Goal: Information Seeking & Learning: Understand process/instructions

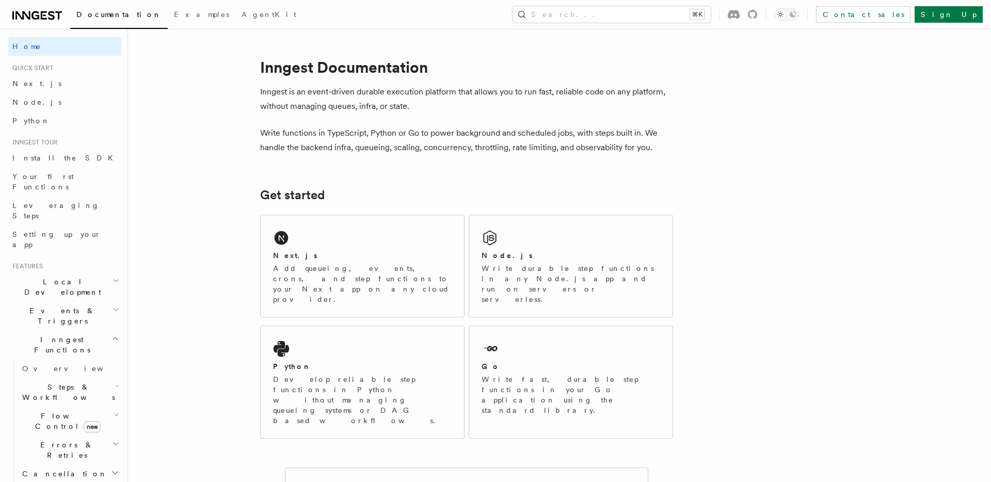
click at [60, 277] on span "Local Development" at bounding box center [60, 287] width 104 height 21
click at [47, 301] on link "Overview" at bounding box center [69, 310] width 103 height 19
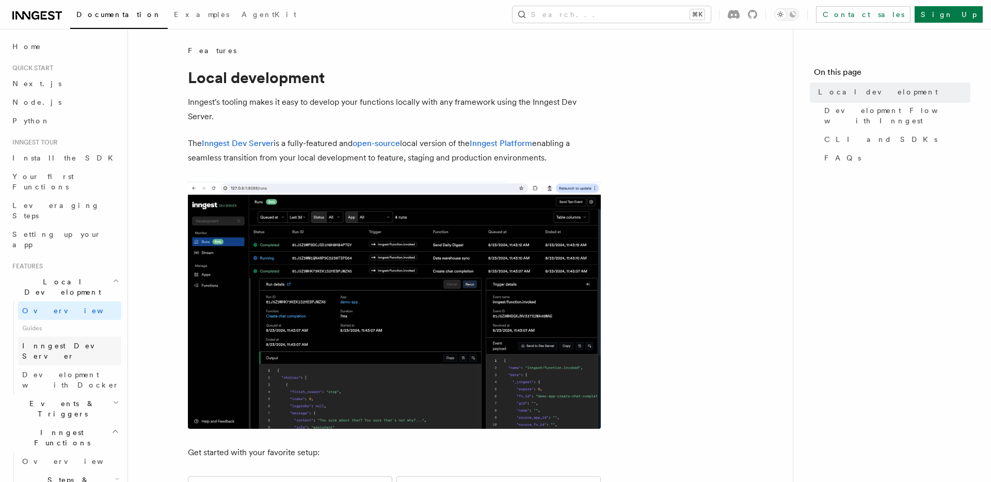
click at [98, 336] on link "Inngest Dev Server" at bounding box center [69, 350] width 103 height 29
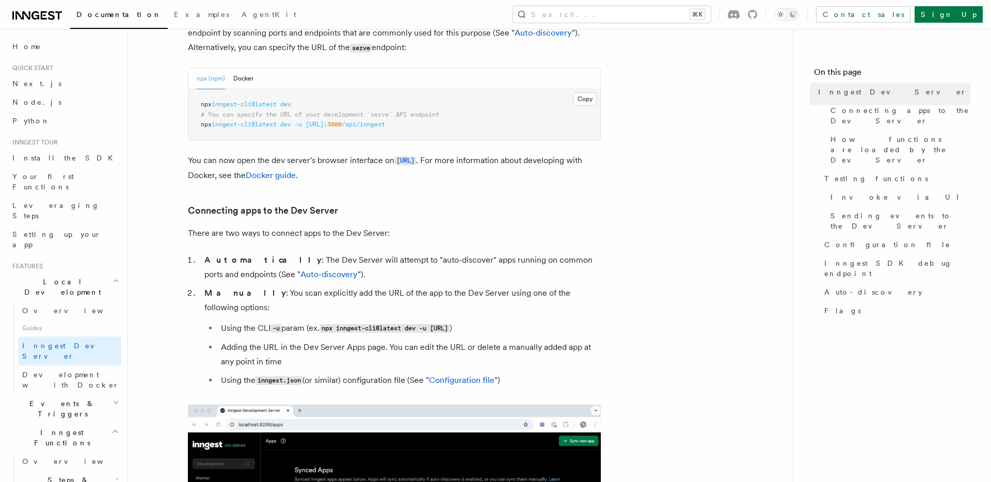
scroll to position [241, 0]
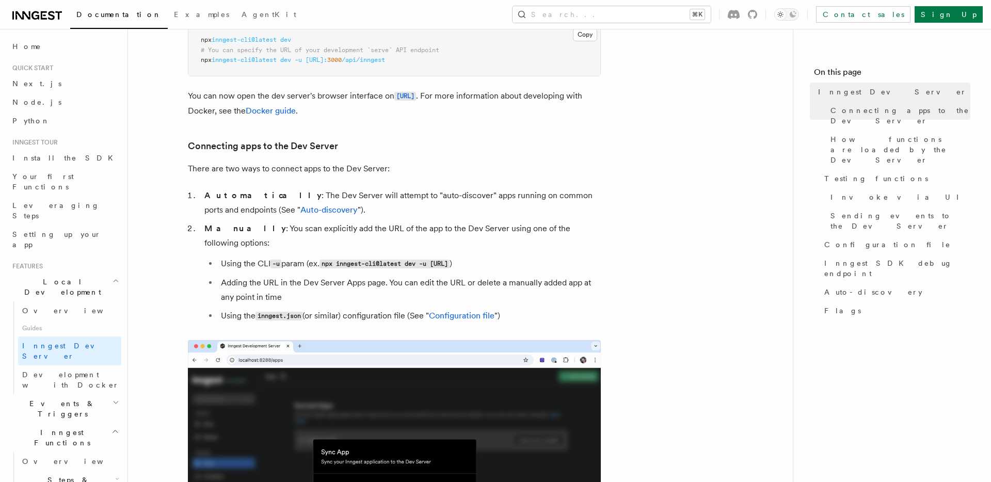
click at [272, 43] on span "inngest-cli@latest" at bounding box center [244, 39] width 65 height 7
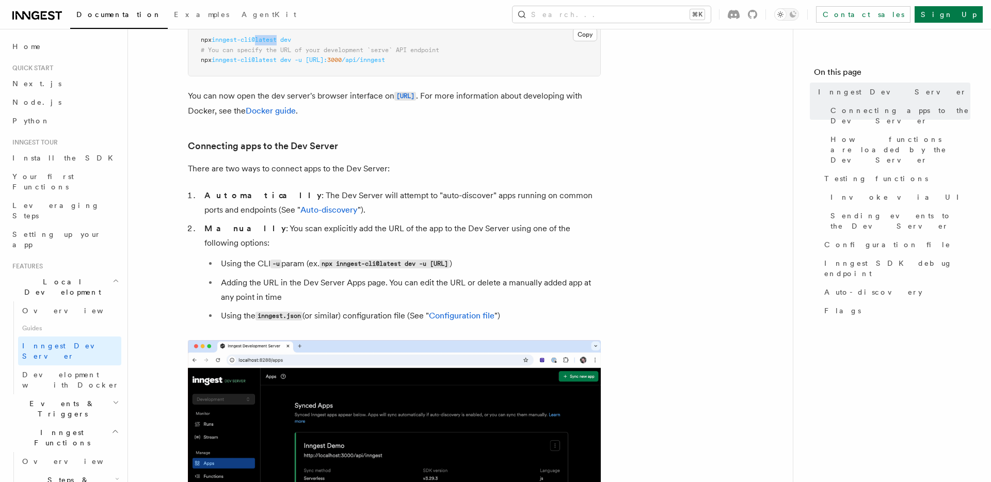
click at [272, 43] on span "inngest-cli@latest" at bounding box center [244, 39] width 65 height 7
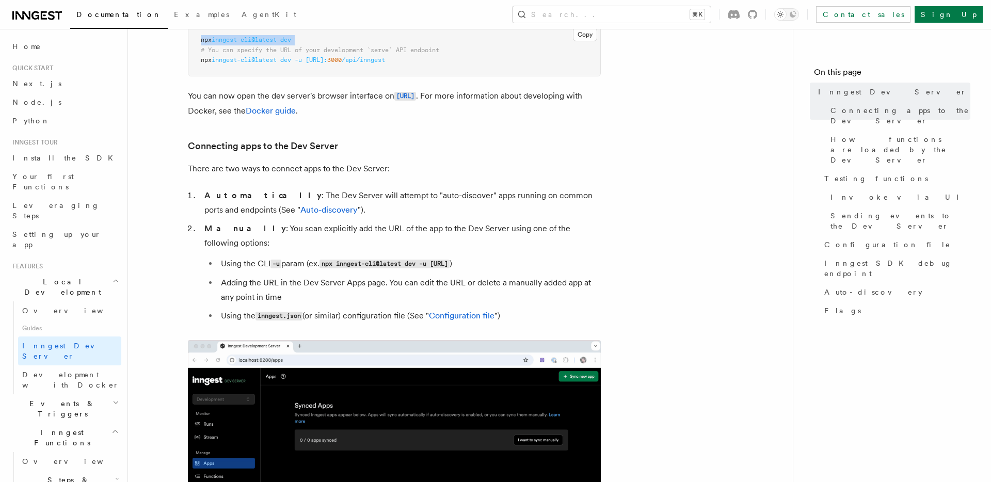
click at [272, 43] on span "inngest-cli@latest" at bounding box center [244, 39] width 65 height 7
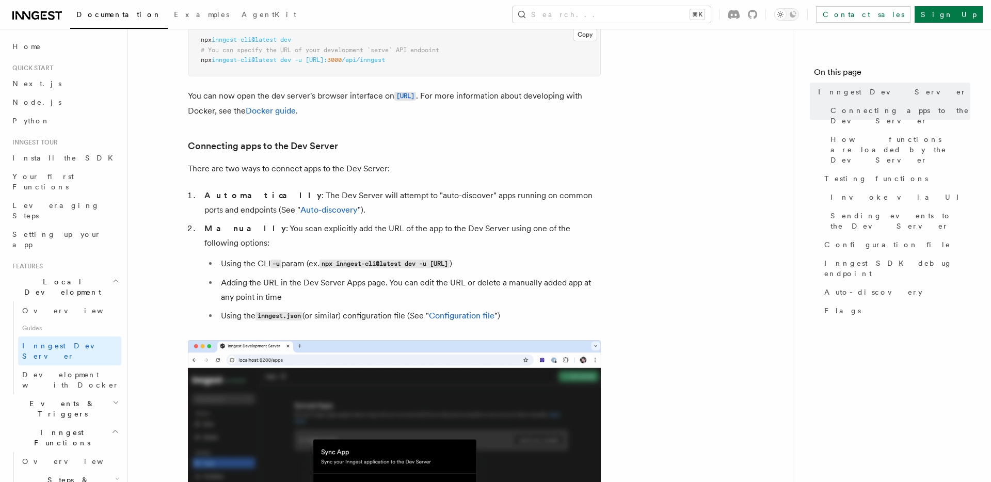
click at [352, 76] on pre "npx inngest-cli@latest dev # You can specify the URL of your development `serve…" at bounding box center [394, 50] width 412 height 51
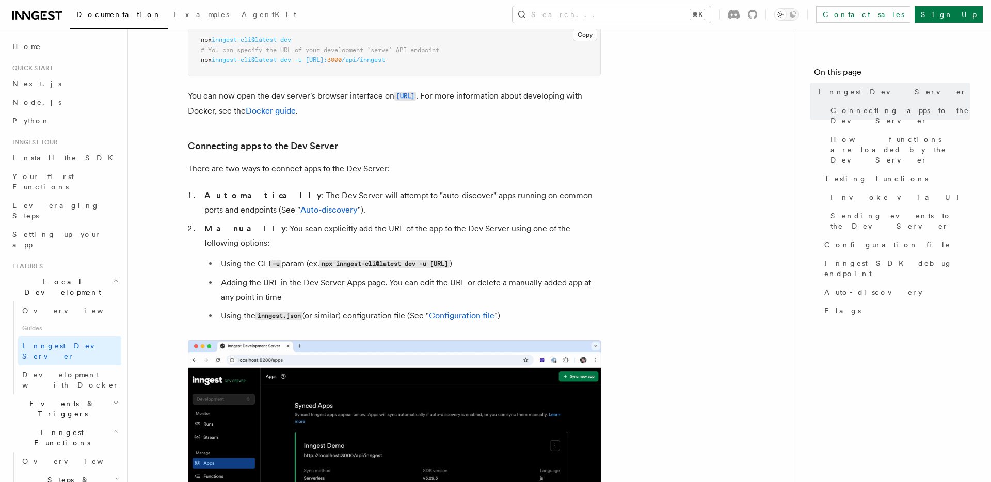
click at [268, 43] on span "inngest-cli@latest" at bounding box center [244, 39] width 65 height 7
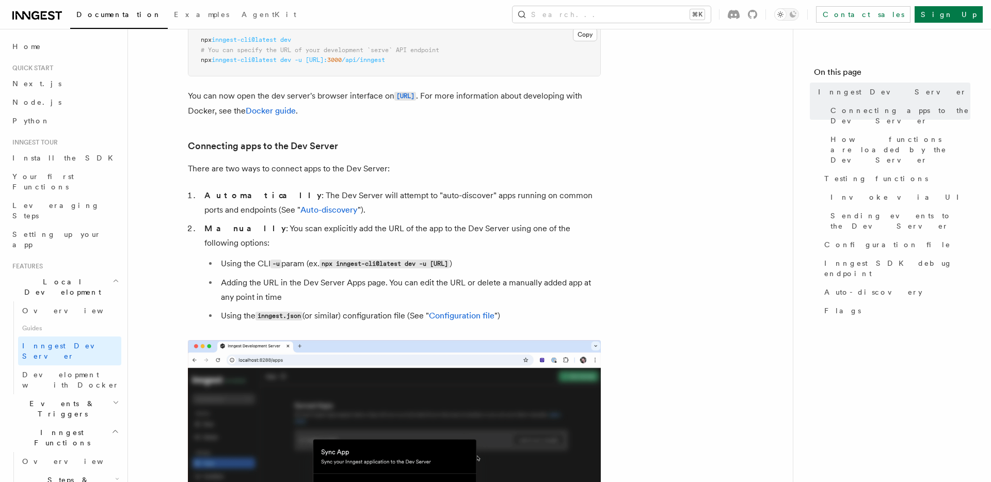
click at [318, 76] on pre "npx inngest-cli@latest dev # You can specify the URL of your development `serve…" at bounding box center [394, 50] width 412 height 51
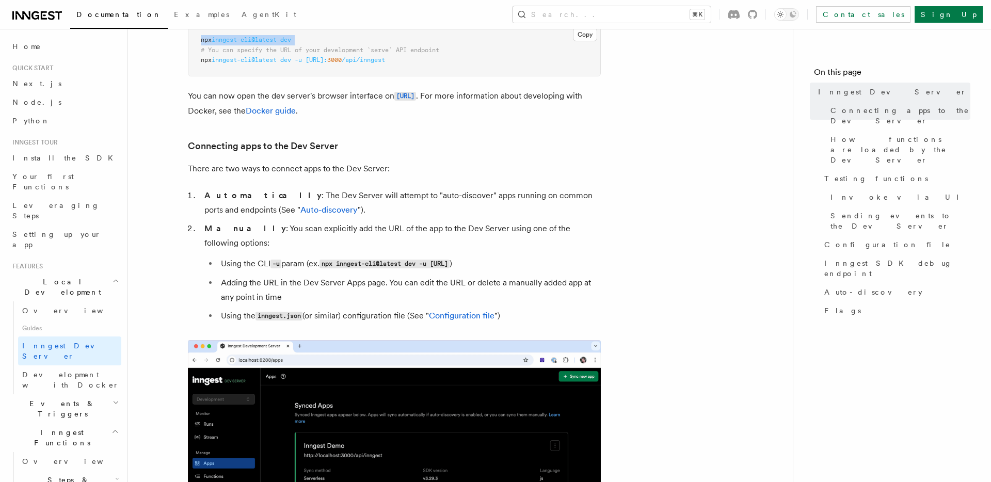
click at [229, 43] on span "inngest-cli@latest" at bounding box center [244, 39] width 65 height 7
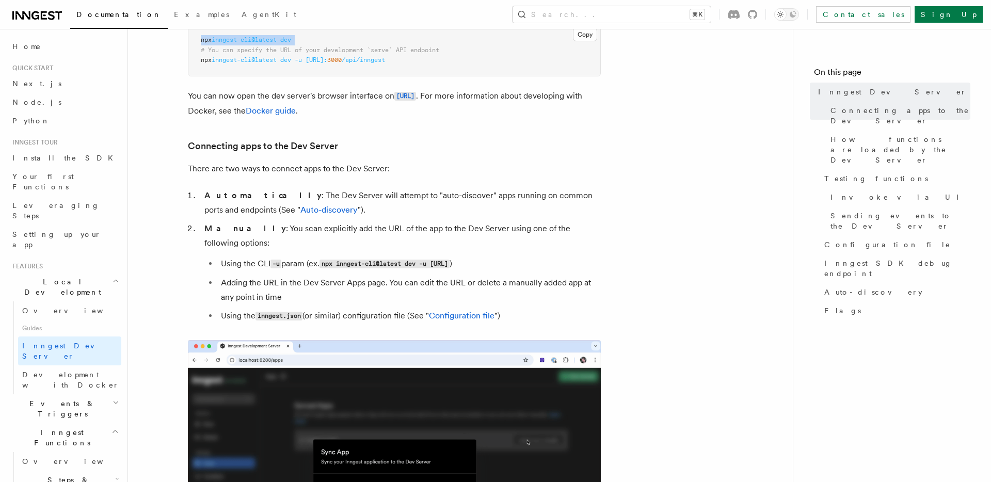
click at [229, 43] on span "inngest-cli@latest" at bounding box center [244, 39] width 65 height 7
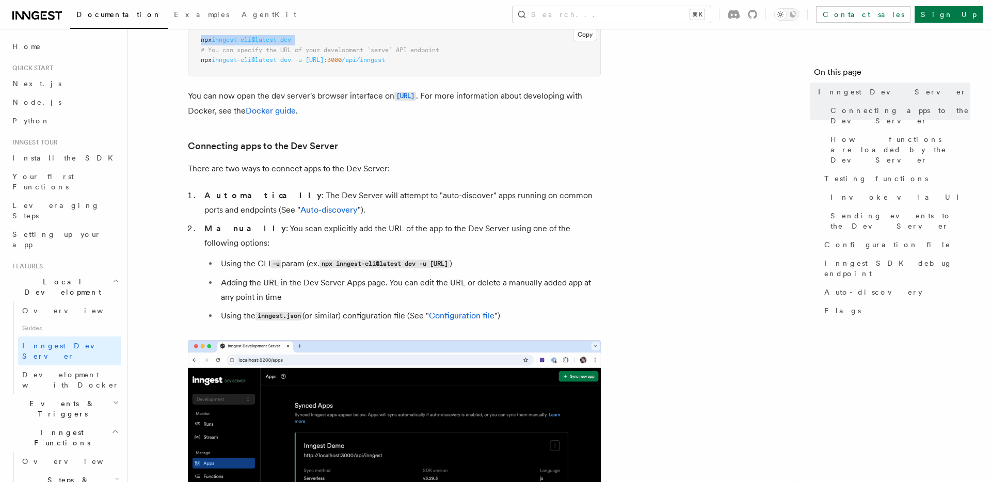
click at [322, 76] on pre "npx inngest-cli@latest dev # You can specify the URL of your development `serve…" at bounding box center [394, 50] width 412 height 51
click at [239, 43] on span "inngest-cli@latest" at bounding box center [244, 39] width 65 height 7
click at [336, 76] on pre "npx inngest-cli@latest dev # You can specify the URL of your development `serve…" at bounding box center [394, 50] width 412 height 51
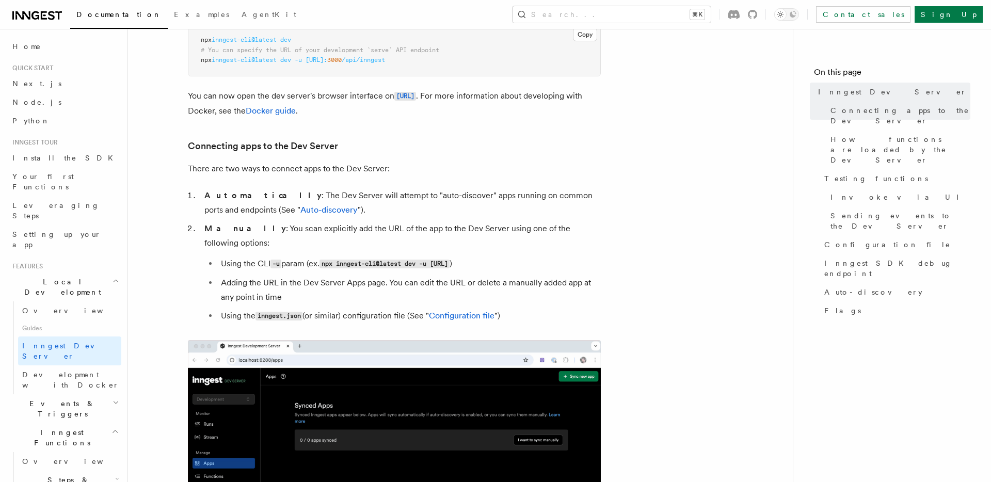
click at [334, 76] on pre "npx inngest-cli@latest dev # You can specify the URL of your development `serve…" at bounding box center [394, 50] width 412 height 51
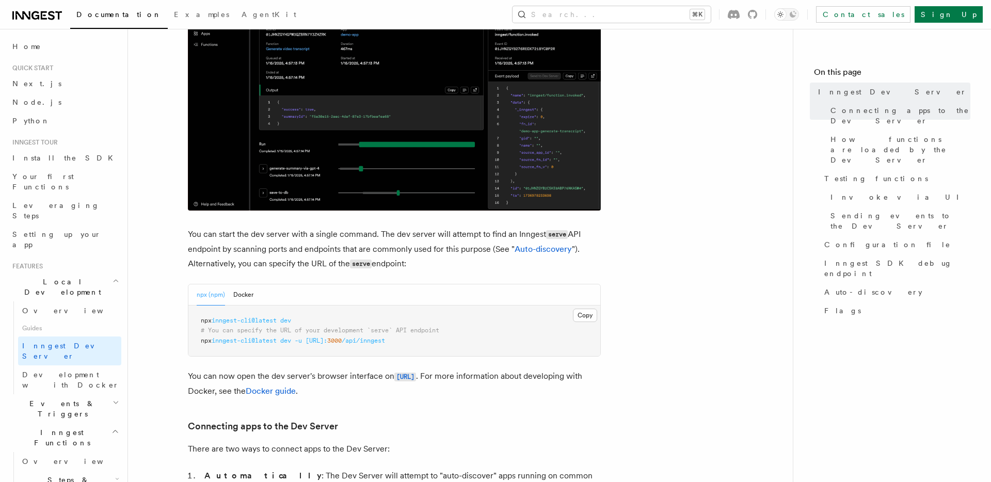
click at [350, 242] on p "You can start the dev server with a single command. The dev server will attempt…" at bounding box center [394, 249] width 413 height 44
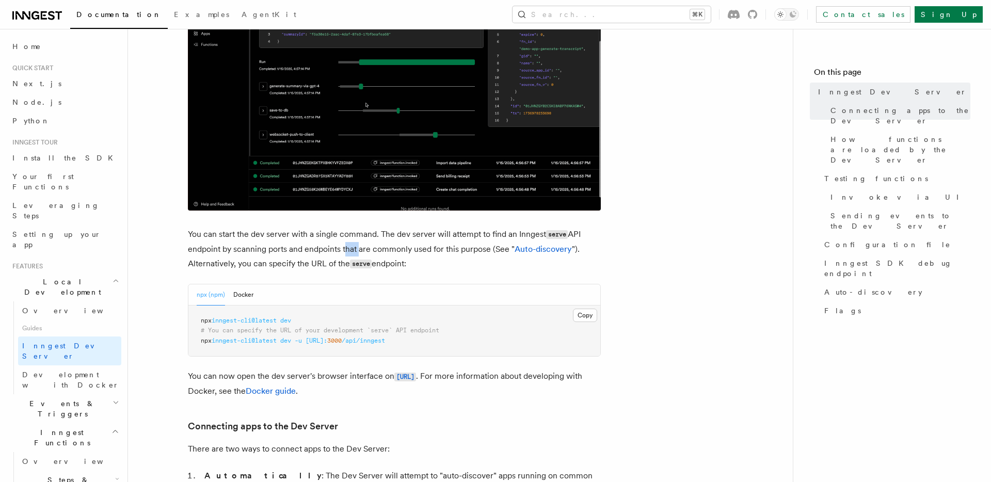
click at [350, 242] on p "You can start the dev server with a single command. The dev server will attempt…" at bounding box center [394, 249] width 413 height 44
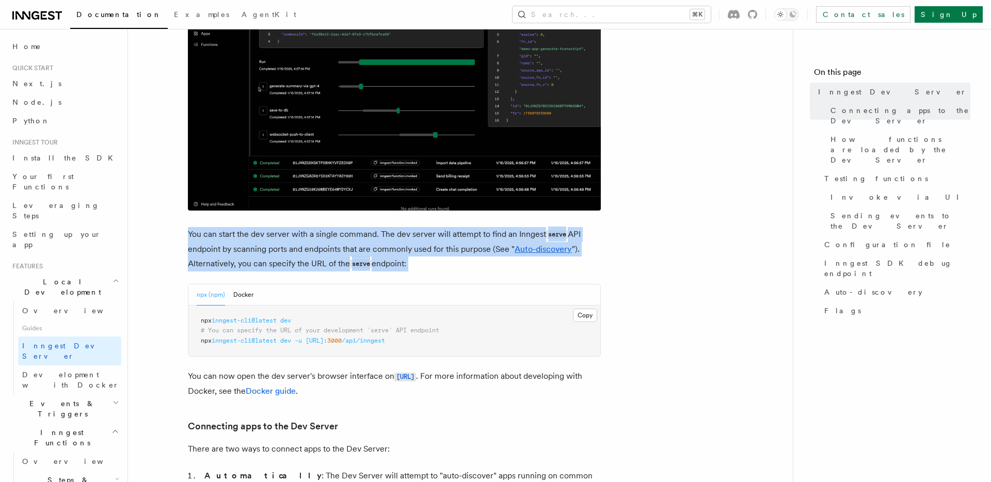
click at [350, 242] on p "You can start the dev server with a single command. The dev server will attempt…" at bounding box center [394, 249] width 413 height 44
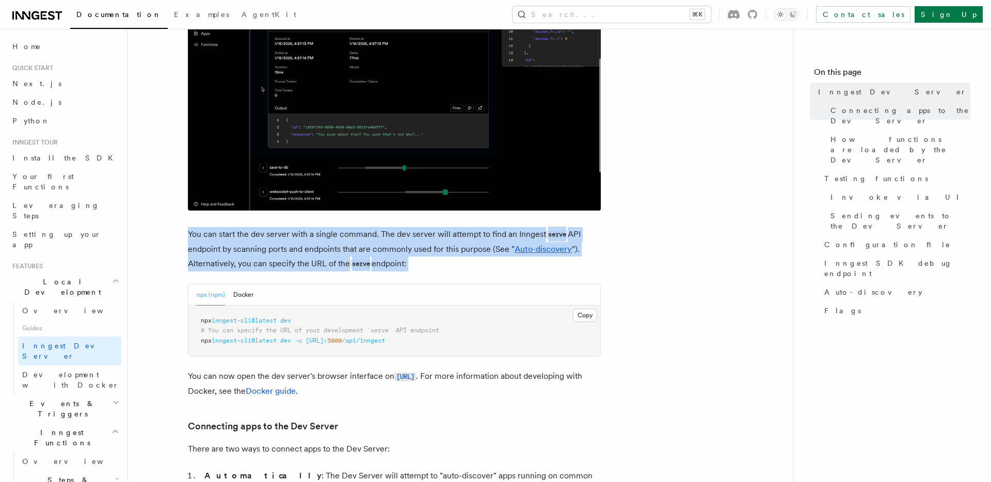
click at [270, 241] on p "You can start the dev server with a single command. The dev server will attempt…" at bounding box center [394, 249] width 413 height 44
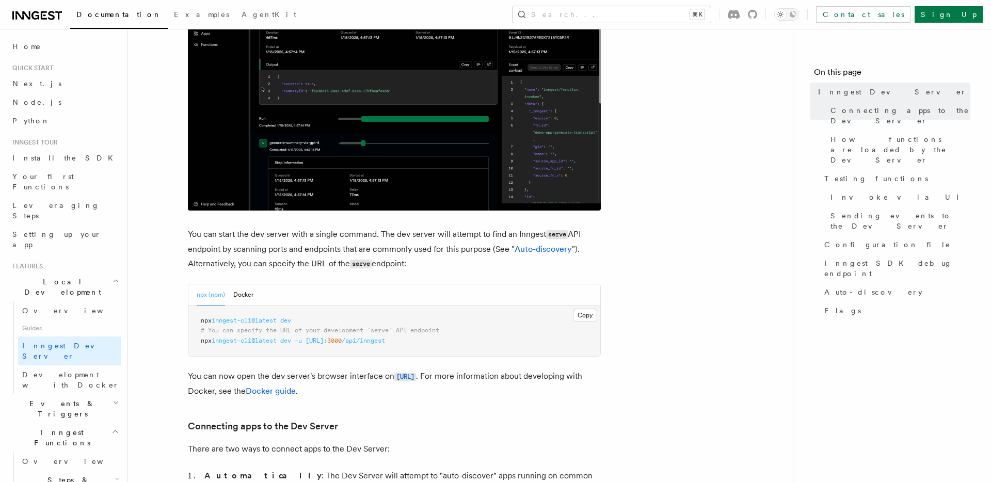
click at [376, 227] on p "You can start the dev server with a single command. The dev server will attempt…" at bounding box center [394, 249] width 413 height 44
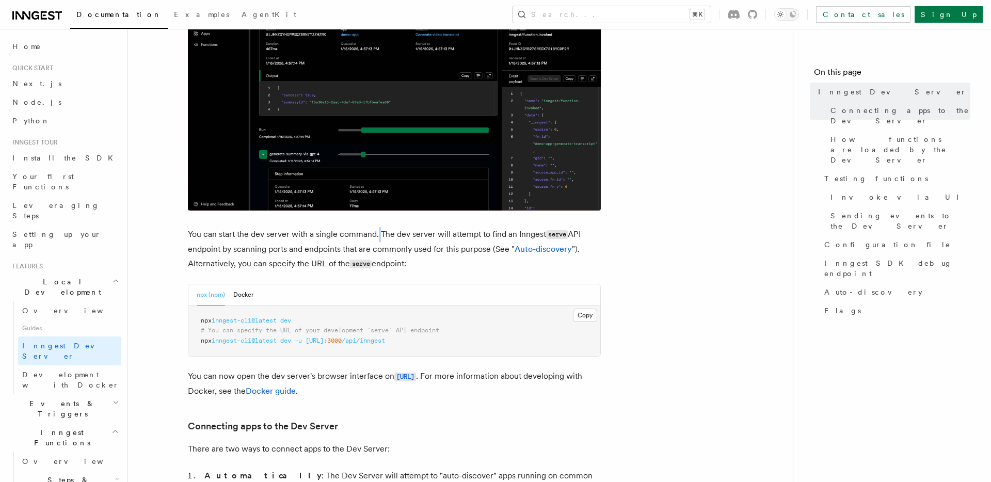
click at [376, 227] on p "You can start the dev server with a single command. The dev server will attempt…" at bounding box center [394, 249] width 413 height 44
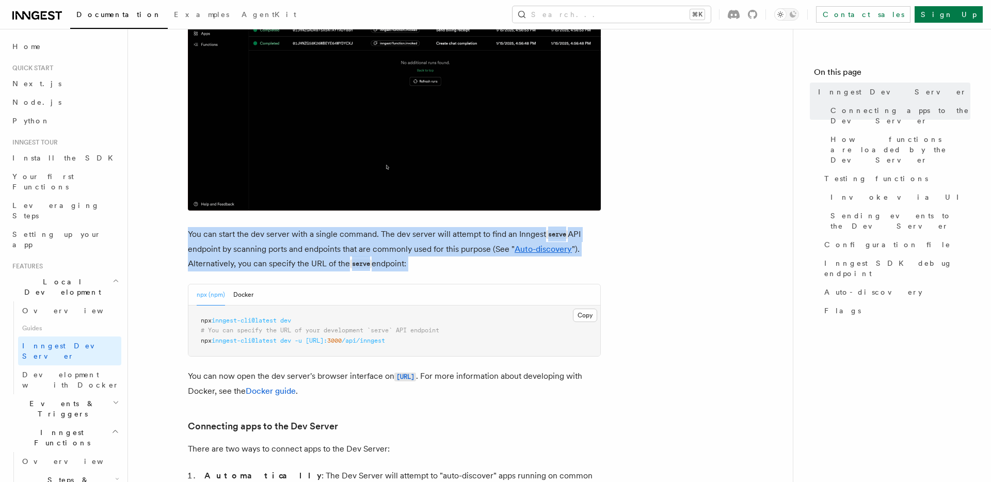
drag, startPoint x: 376, startPoint y: 226, endPoint x: 437, endPoint y: 228, distance: 60.9
click at [377, 227] on p "You can start the dev server with a single command. The dev server will attempt…" at bounding box center [394, 249] width 413 height 44
click at [454, 228] on p "You can start the dev server with a single command. The dev server will attempt…" at bounding box center [394, 249] width 413 height 44
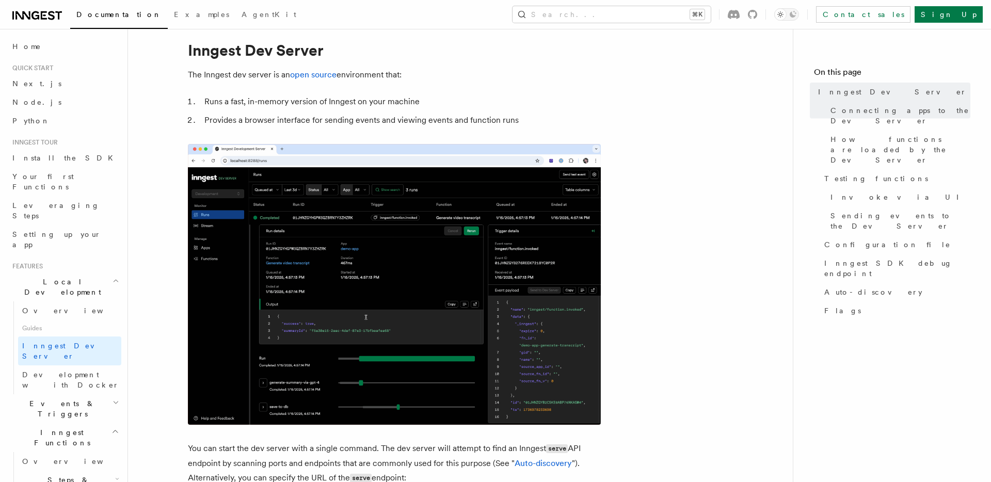
scroll to position [0, 0]
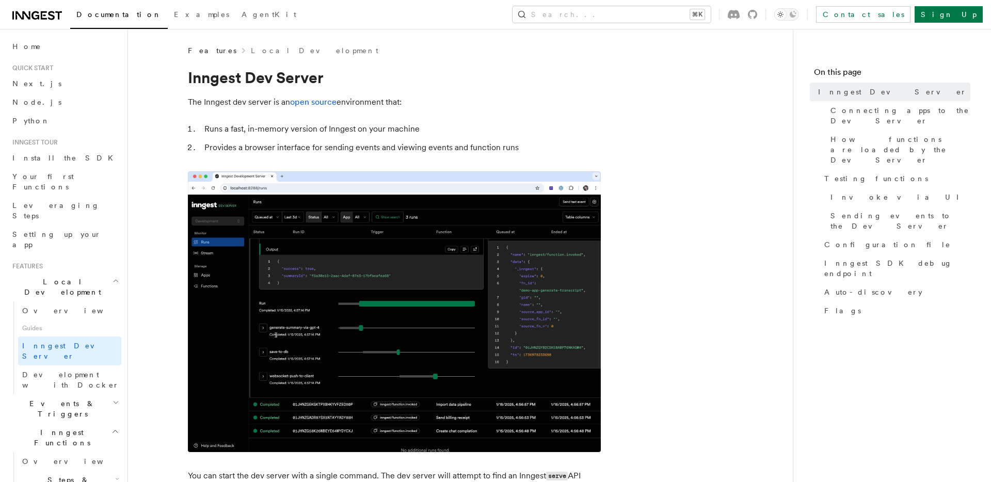
click at [828, 13] on div "Contact sales Sign Up" at bounding box center [851, 14] width 264 height 17
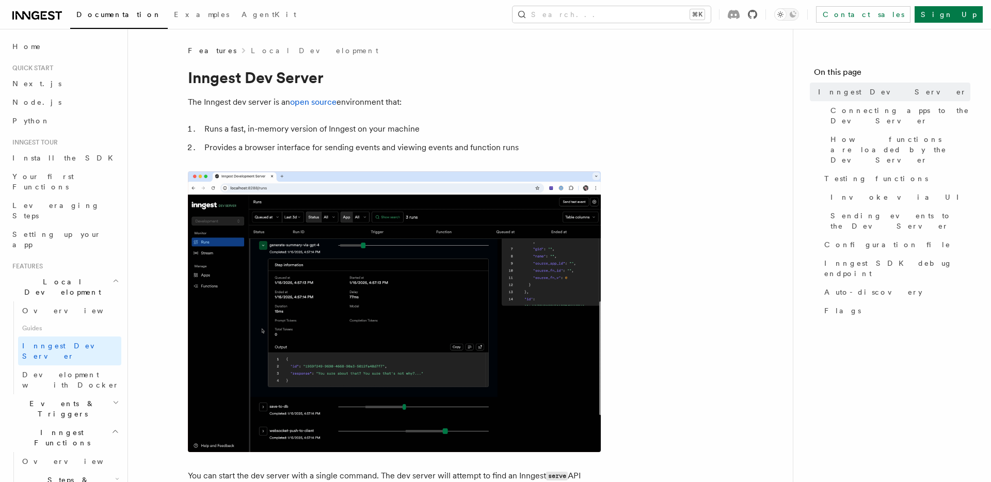
click at [757, 13] on icon at bounding box center [752, 14] width 9 height 9
